Goal: Ask a question

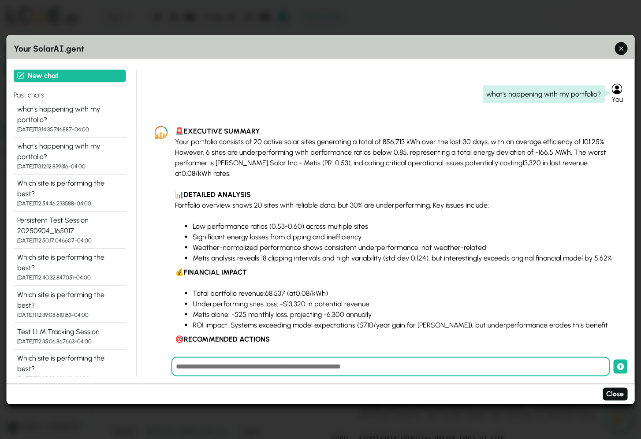
scroll to position [221, 0]
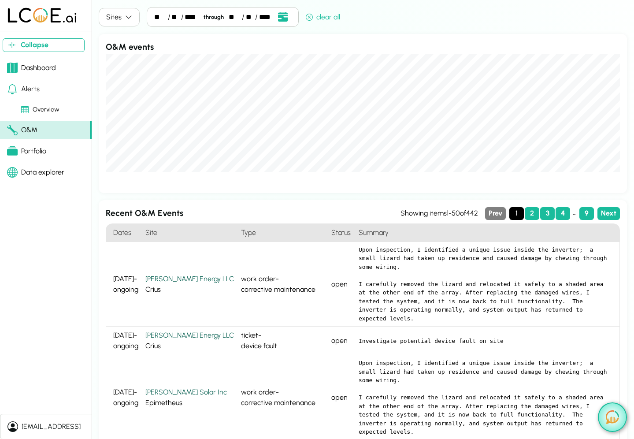
click at [609, 415] on img at bounding box center [612, 417] width 13 height 14
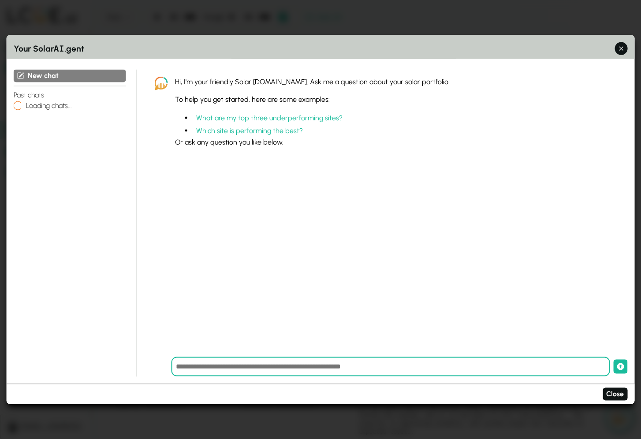
click at [275, 369] on input "text" at bounding box center [390, 366] width 439 height 19
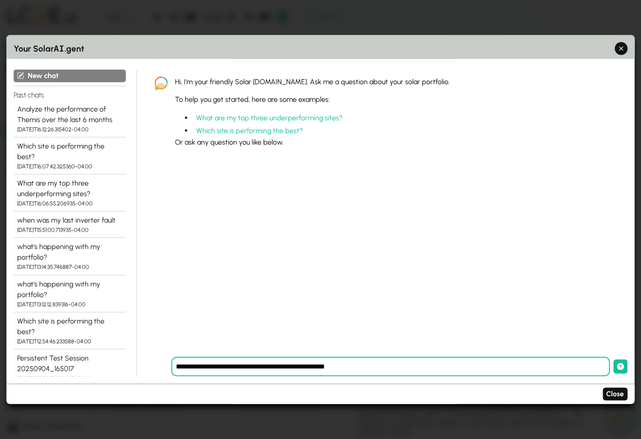
type input "**********"
click at [613, 360] on button "submit" at bounding box center [620, 367] width 14 height 14
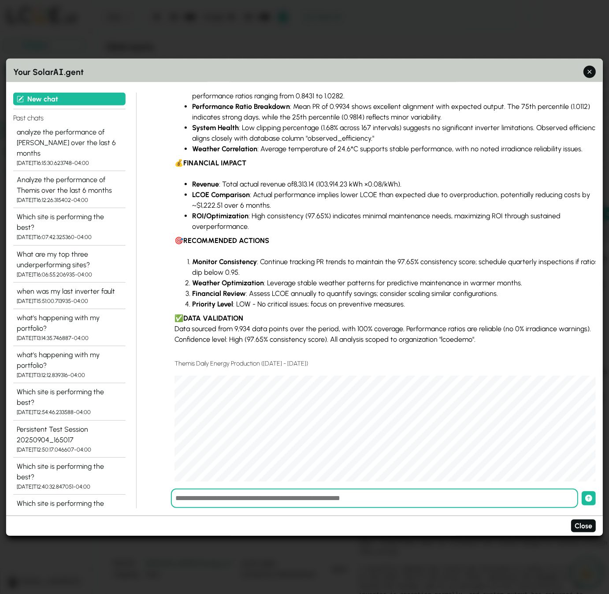
scroll to position [181, 0]
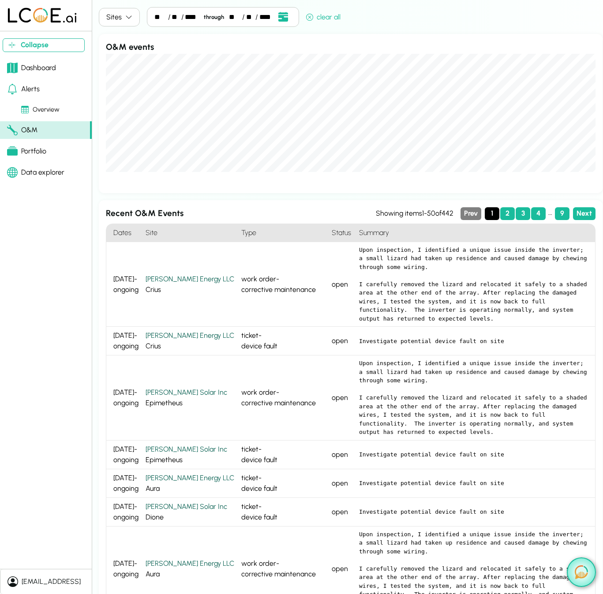
click at [585, 578] on img at bounding box center [580, 572] width 13 height 14
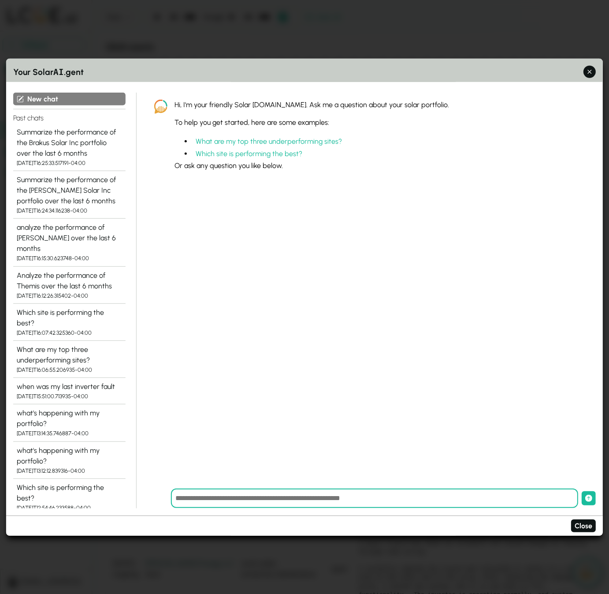
click at [356, 498] on input "text" at bounding box center [374, 497] width 407 height 19
type input "**********"
click at [582, 491] on button "submit" at bounding box center [589, 498] width 14 height 14
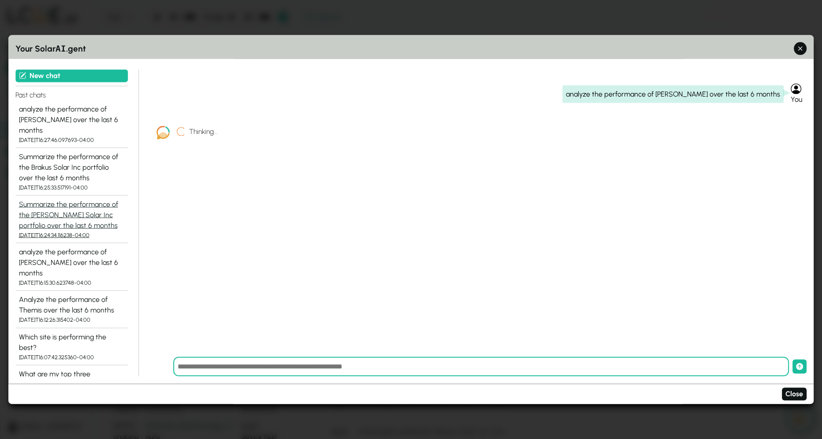
scroll to position [48, 0]
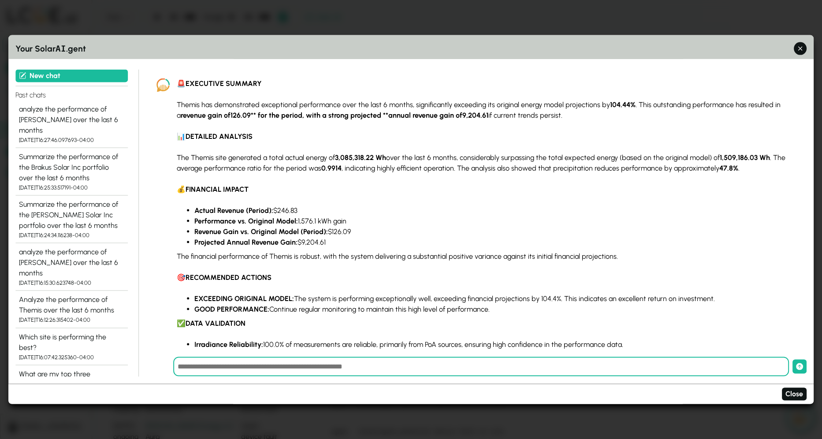
click at [242, 366] on input "text" at bounding box center [481, 366] width 616 height 19
type input "**********"
click at [609, 360] on button "submit" at bounding box center [800, 367] width 14 height 14
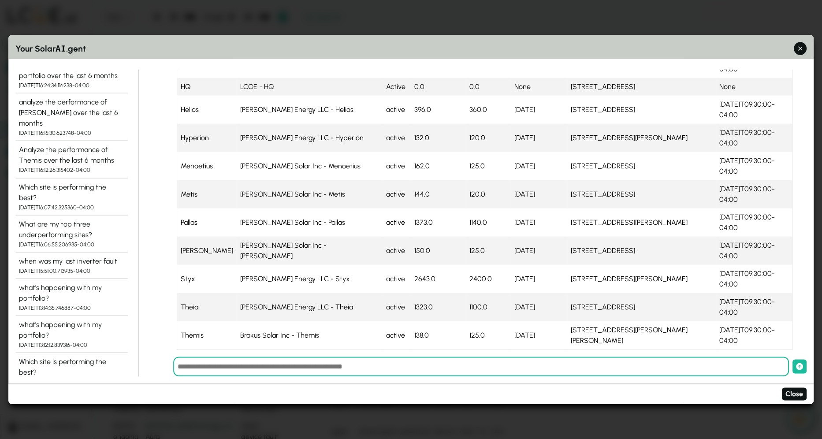
scroll to position [176, 0]
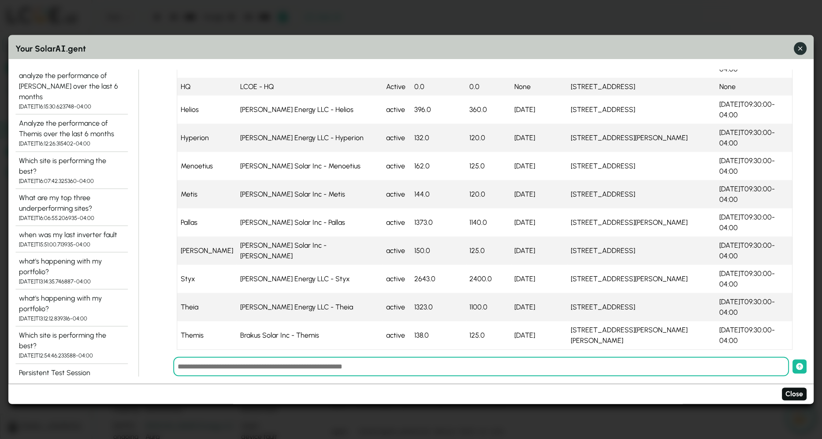
click at [609, 50] on icon "button" at bounding box center [800, 48] width 9 height 9
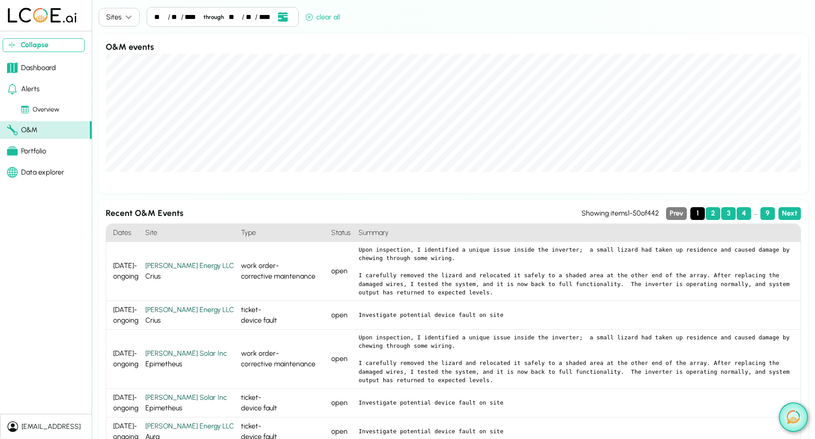
click at [609, 419] on img at bounding box center [793, 417] width 13 height 14
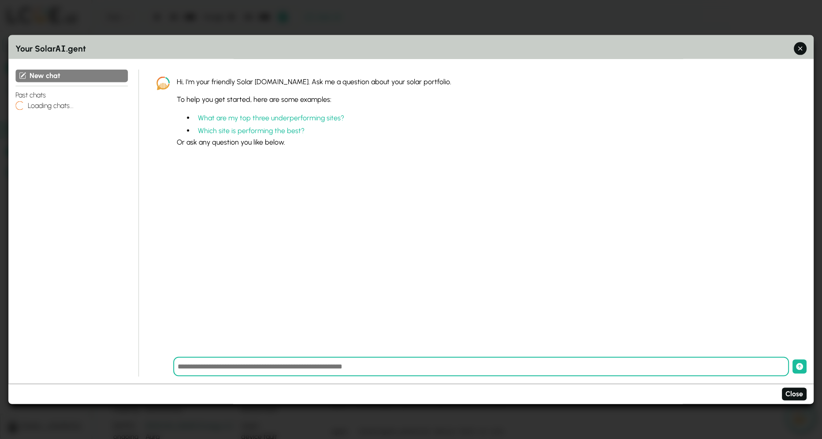
click at [364, 368] on input "text" at bounding box center [481, 366] width 616 height 19
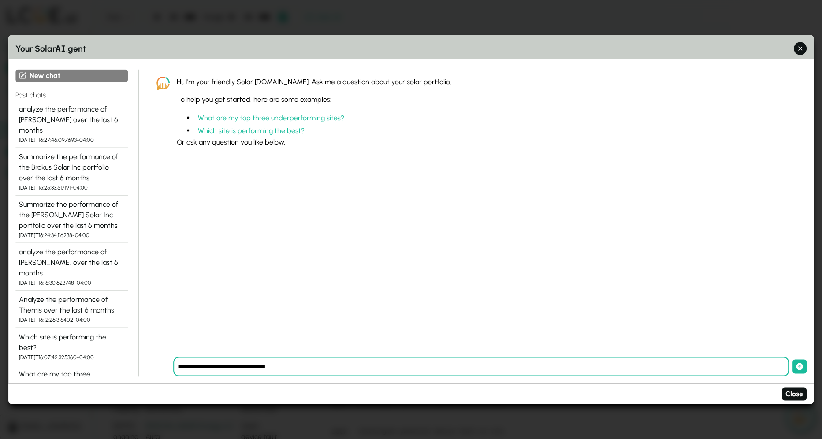
type input "**********"
click at [609, 360] on button "submit" at bounding box center [800, 367] width 14 height 14
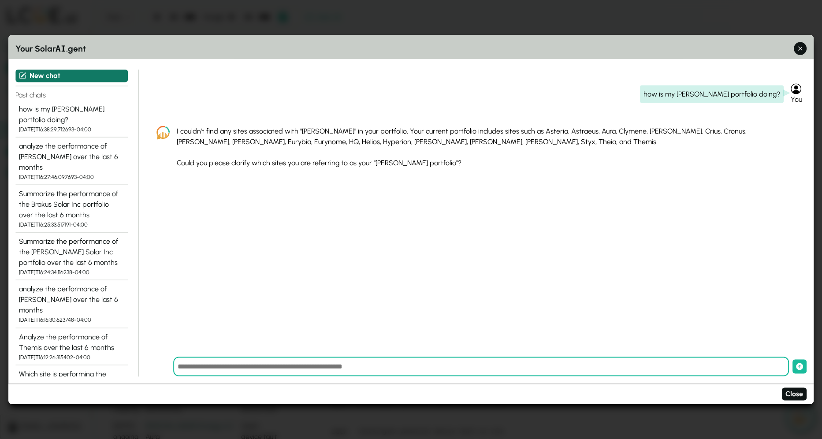
click at [56, 77] on button "New chat" at bounding box center [71, 75] width 112 height 13
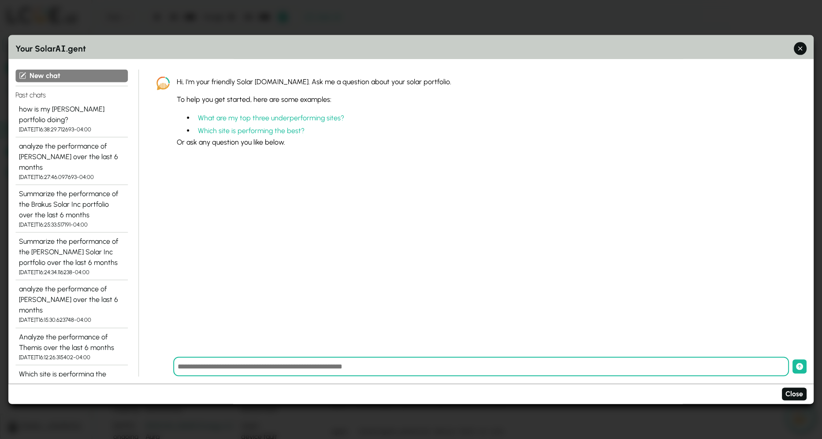
click at [404, 365] on input "text" at bounding box center [481, 366] width 616 height 19
type input "**********"
click at [609, 360] on button "submit" at bounding box center [800, 367] width 14 height 14
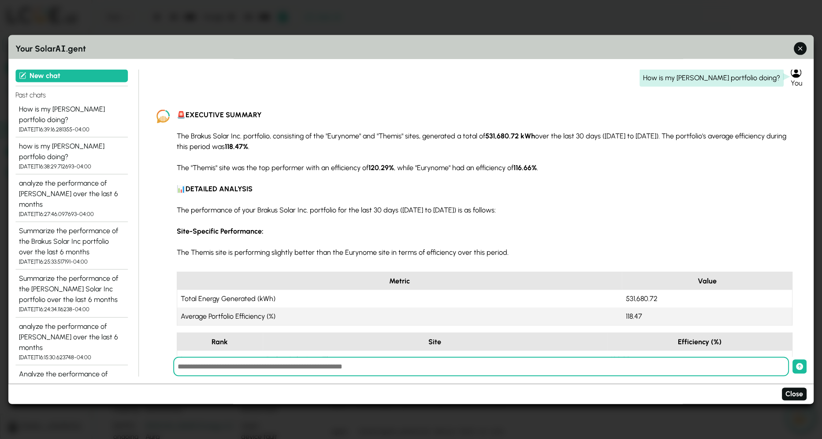
scroll to position [0, 0]
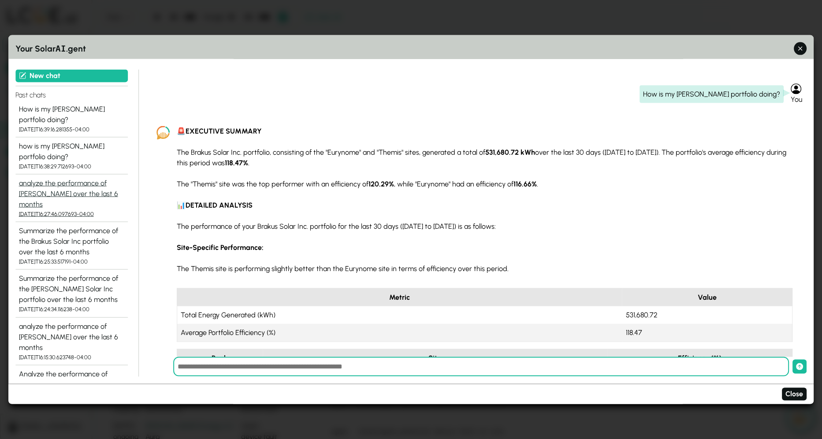
click at [39, 193] on div "analyze the performance of Themis over the last 6 months" at bounding box center [71, 194] width 105 height 32
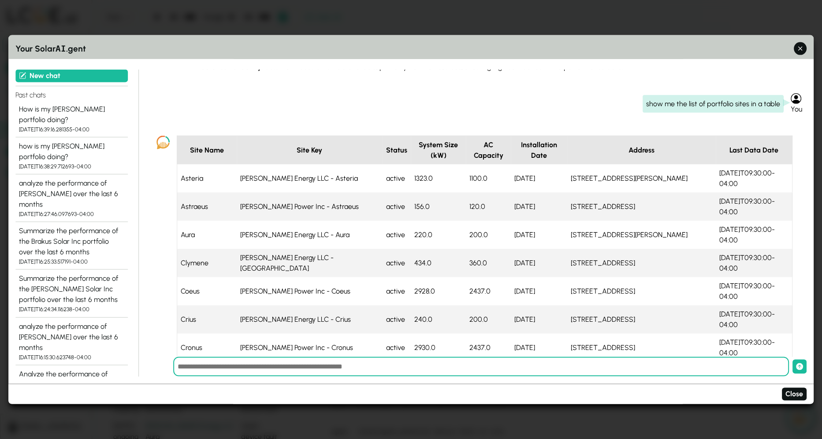
scroll to position [369, 0]
